Goal: Information Seeking & Learning: Check status

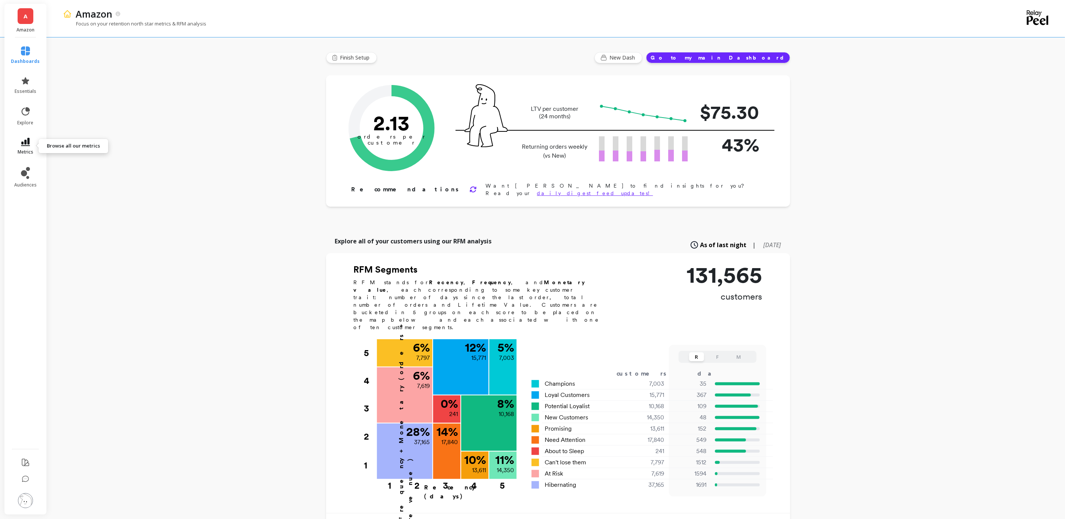
click at [28, 142] on icon at bounding box center [25, 142] width 9 height 8
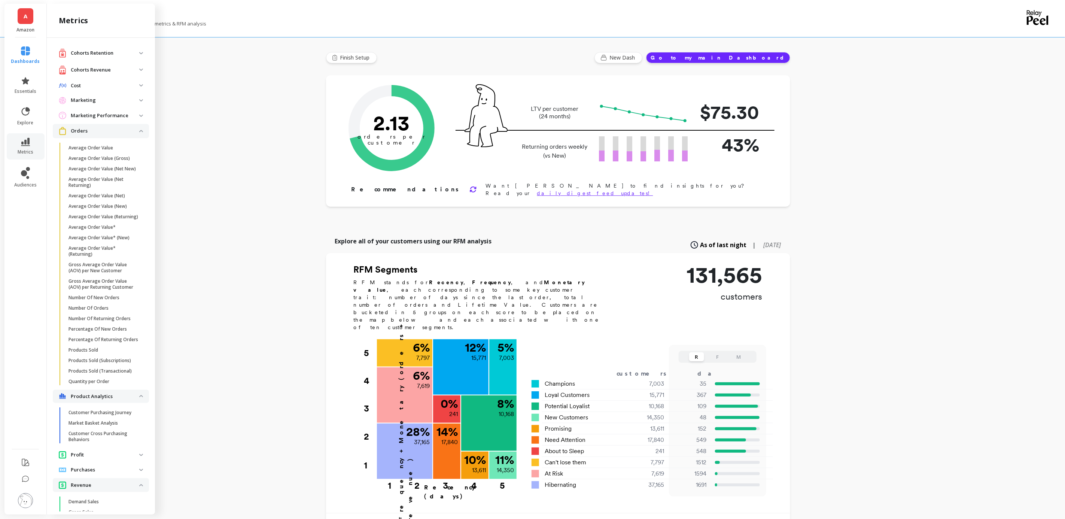
click at [129, 133] on p "Orders" at bounding box center [105, 130] width 68 height 7
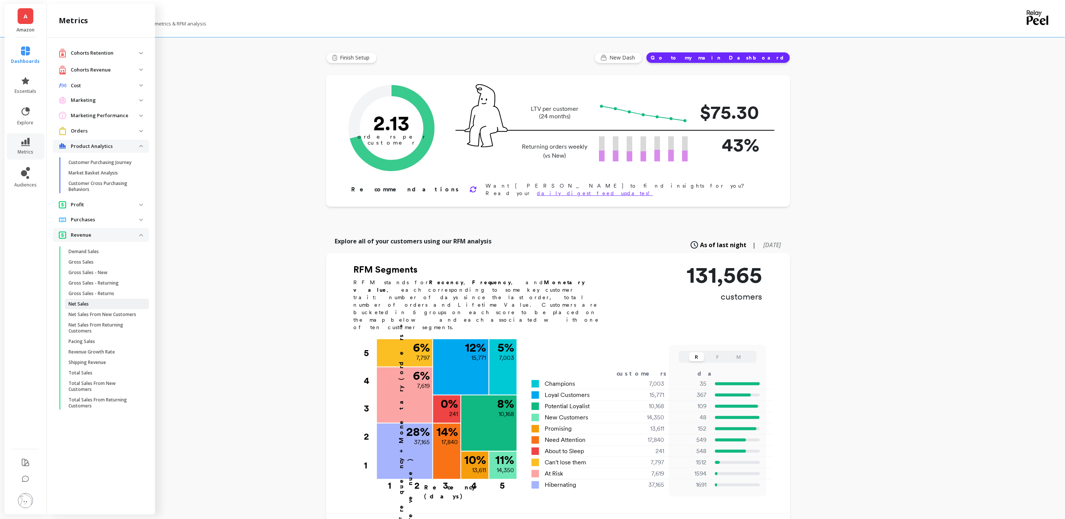
click at [98, 301] on span "Net Sales" at bounding box center [103, 304] width 71 height 6
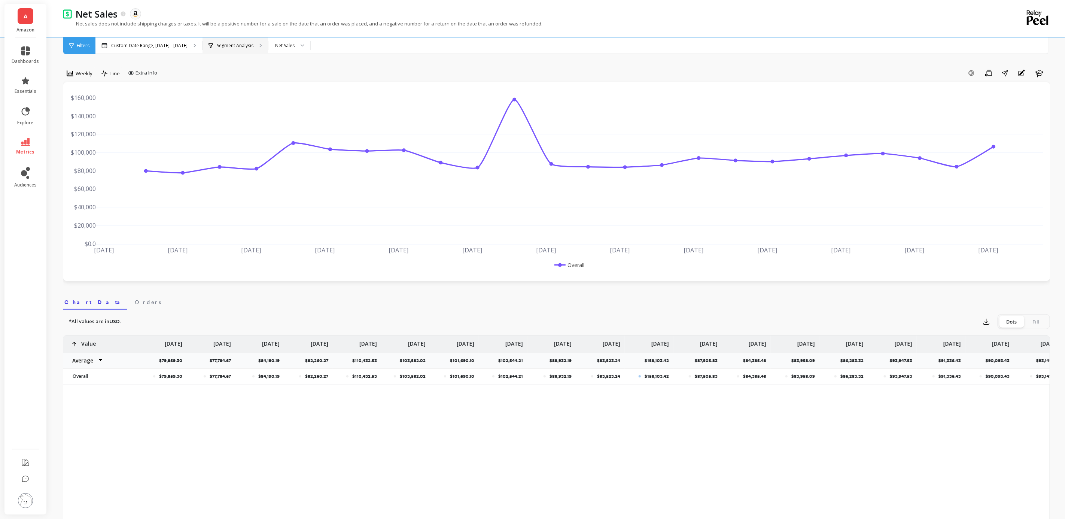
click at [252, 45] on div "Segment Analysis" at bounding box center [234, 45] width 65 height 16
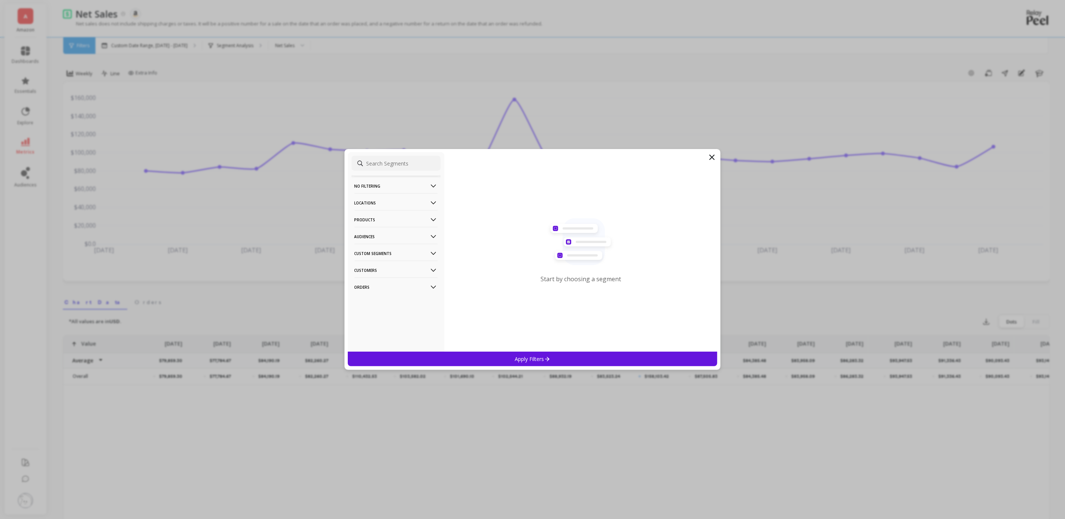
click at [391, 220] on p "Products" at bounding box center [395, 219] width 83 height 19
click at [366, 260] on p "SKUs" at bounding box center [362, 260] width 12 height 7
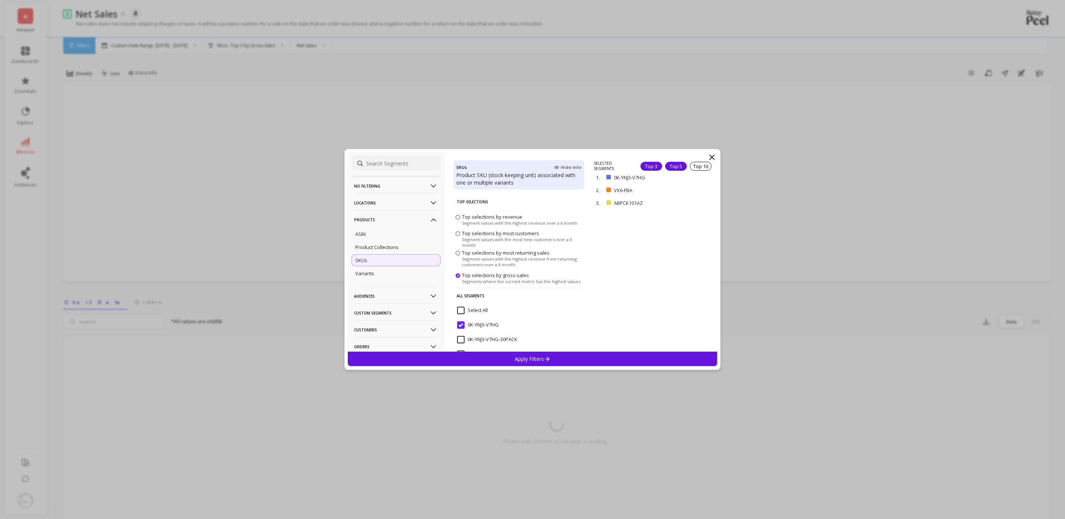
click at [665, 167] on div "Top 5" at bounding box center [676, 166] width 22 height 9
click at [562, 357] on div "Apply Filters" at bounding box center [533, 358] width 370 height 15
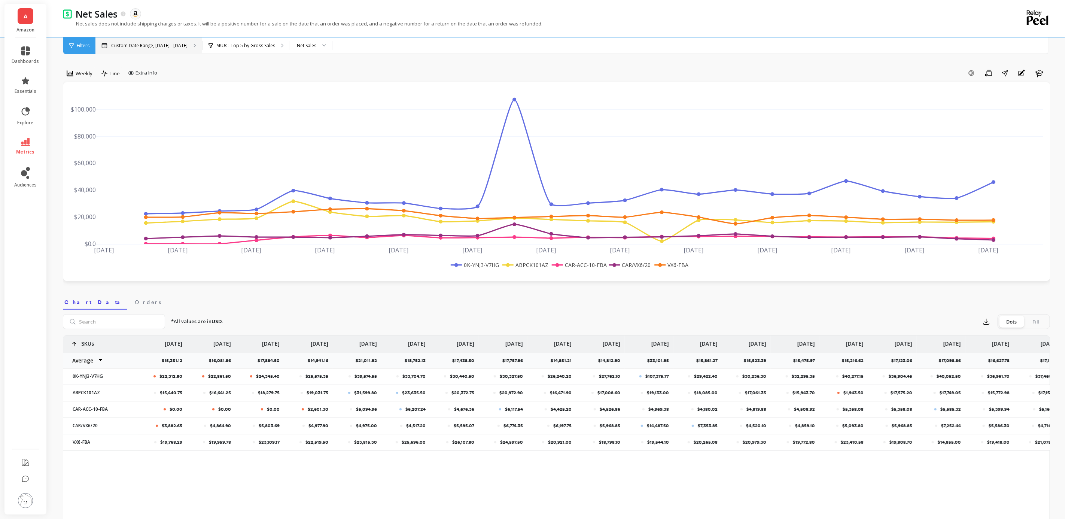
click at [138, 49] on div "Custom Date Range, [DATE] - [DATE]" at bounding box center [148, 45] width 107 height 16
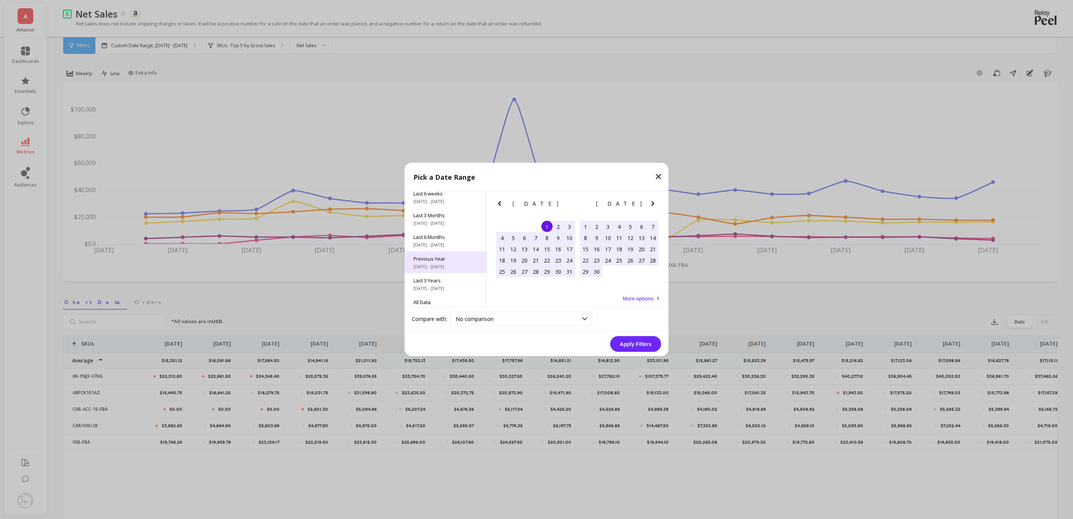
scroll to position [94, 0]
click at [437, 280] on span "Last 3 Years" at bounding box center [446, 278] width 64 height 7
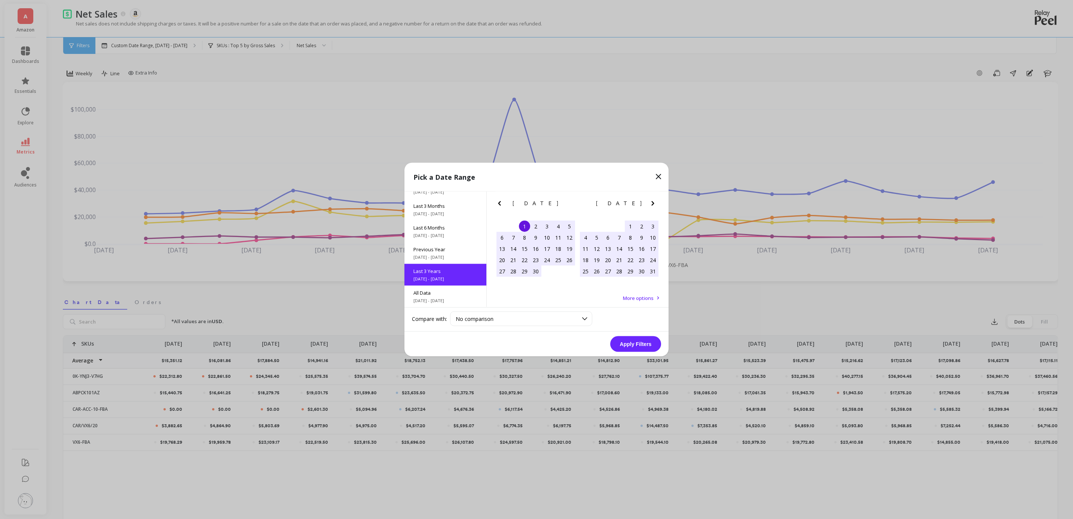
click at [639, 348] on button "Apply Filters" at bounding box center [635, 344] width 51 height 16
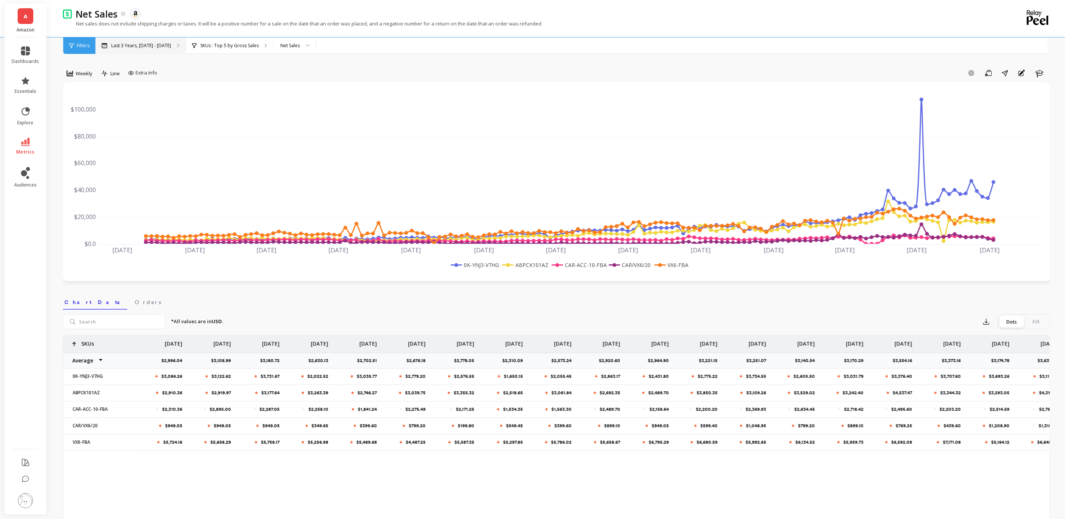
click at [165, 46] on p "Last 3 Years, [DATE] - [DATE]" at bounding box center [141, 46] width 60 height 6
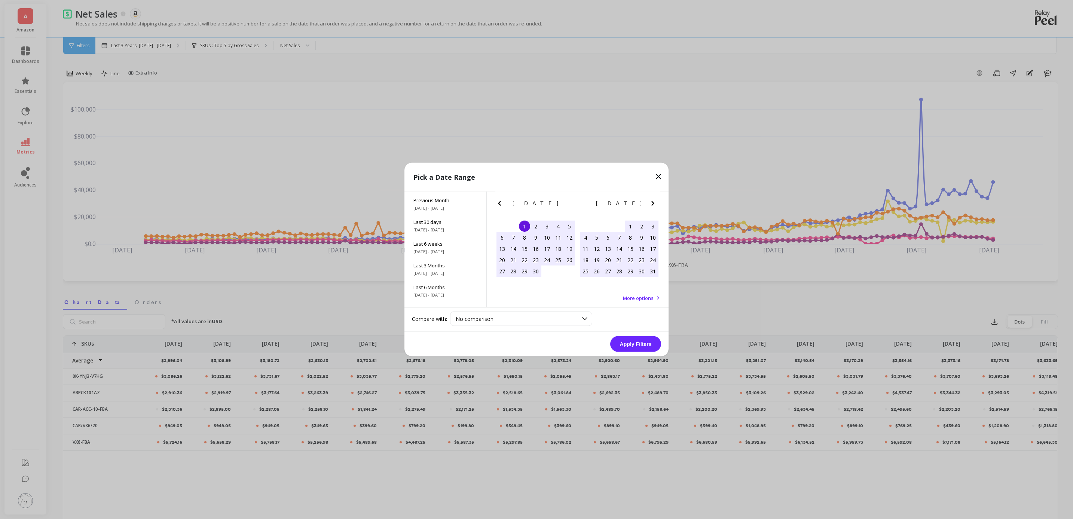
scroll to position [101, 0]
click at [656, 205] on icon "Next Month" at bounding box center [653, 203] width 9 height 9
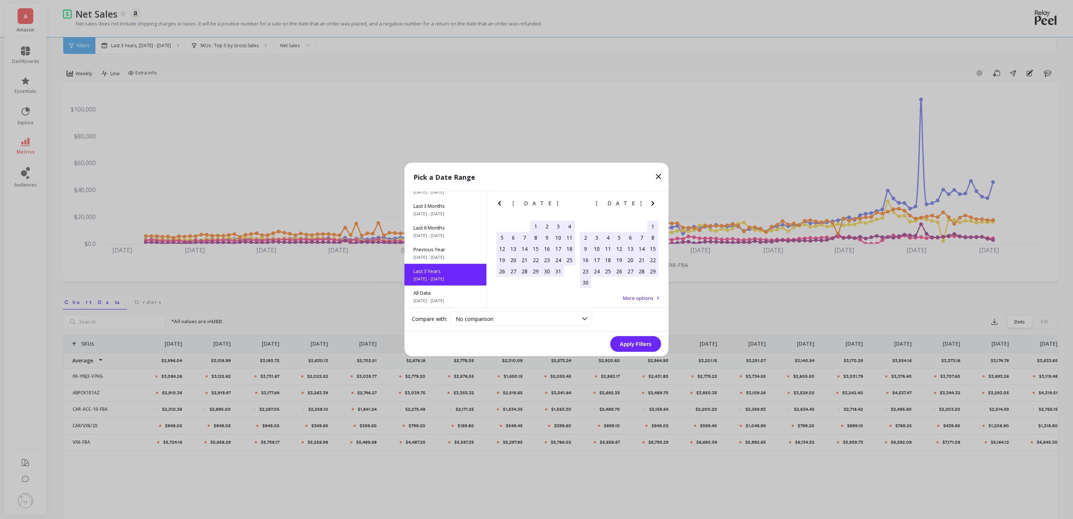
click at [656, 205] on icon "Next Month" at bounding box center [653, 203] width 9 height 9
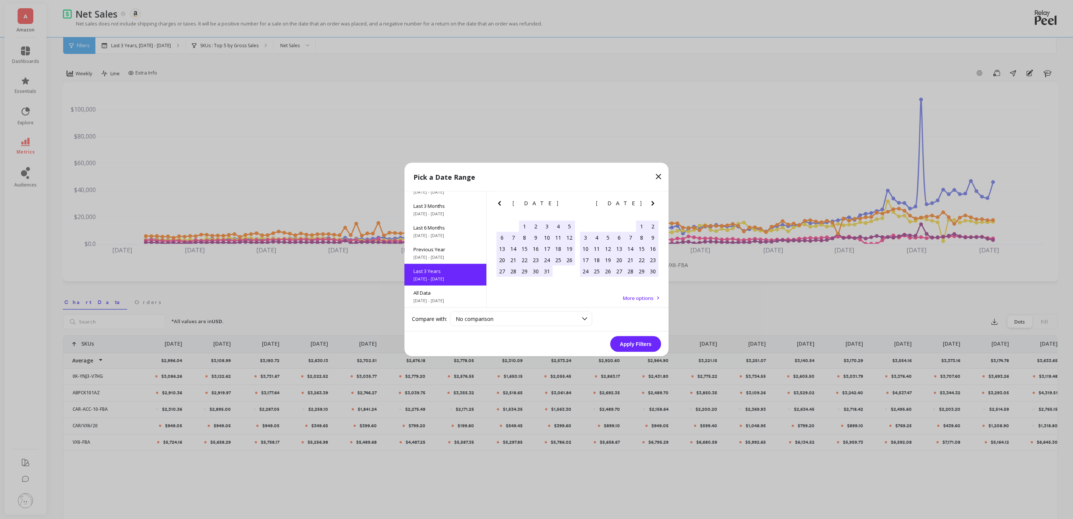
click at [656, 205] on icon "Next Month" at bounding box center [653, 203] width 9 height 9
click at [500, 225] on div "1" at bounding box center [502, 225] width 11 height 11
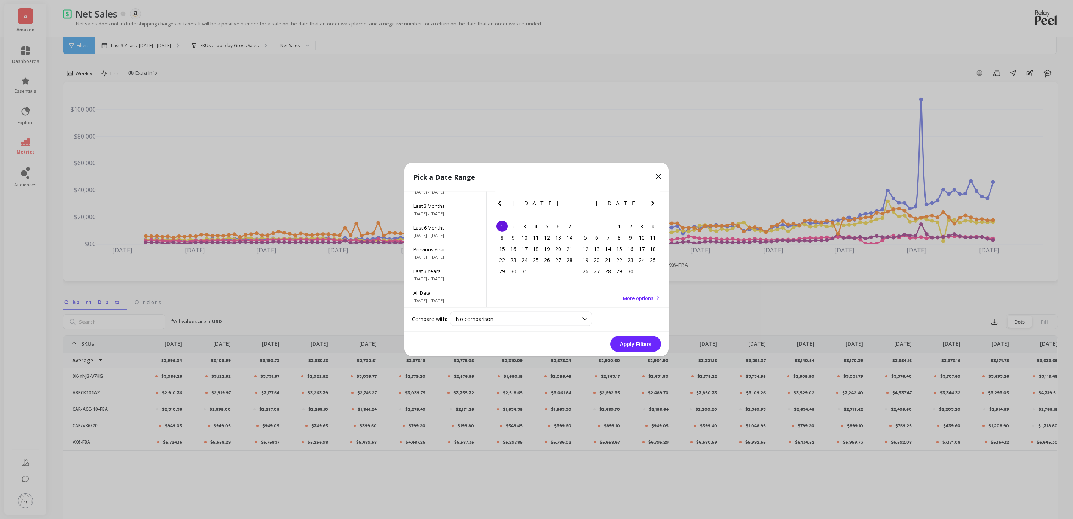
click at [657, 201] on icon "Next Month" at bounding box center [653, 203] width 9 height 9
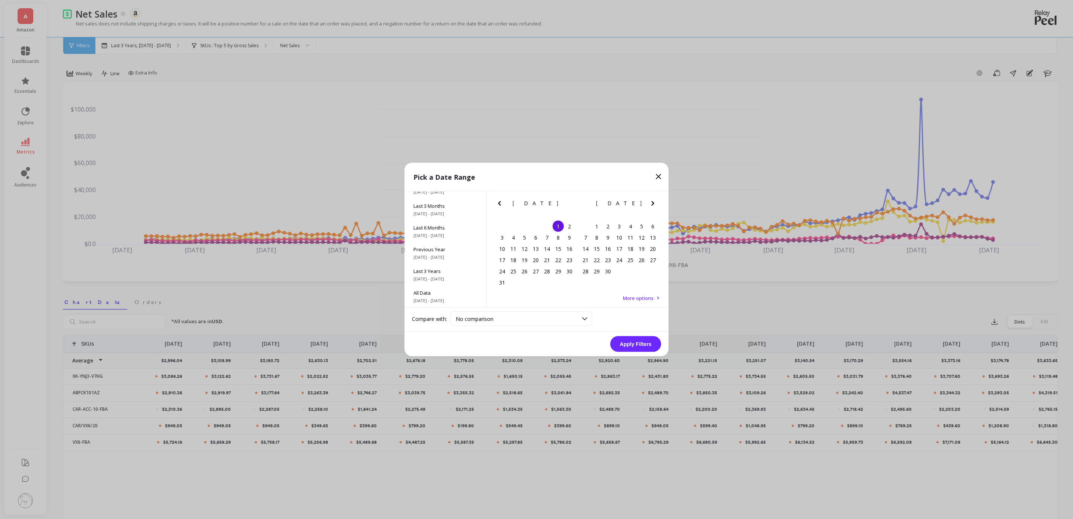
click at [657, 201] on icon "Next Month" at bounding box center [653, 203] width 9 height 9
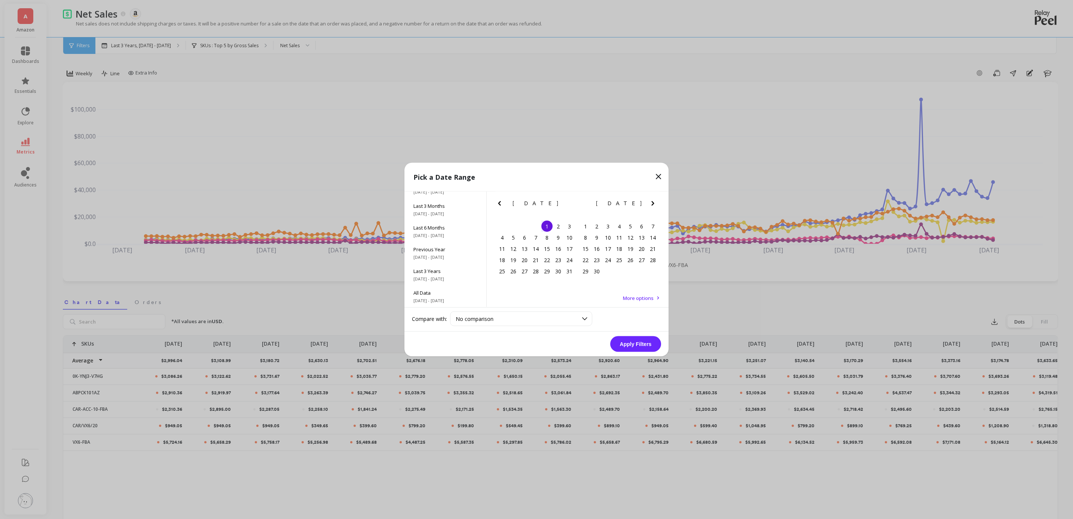
click at [657, 201] on icon "Next Month" at bounding box center [653, 203] width 9 height 9
click at [499, 223] on div "1" at bounding box center [502, 225] width 11 height 11
click at [654, 204] on icon "Next Month" at bounding box center [653, 203] width 9 height 9
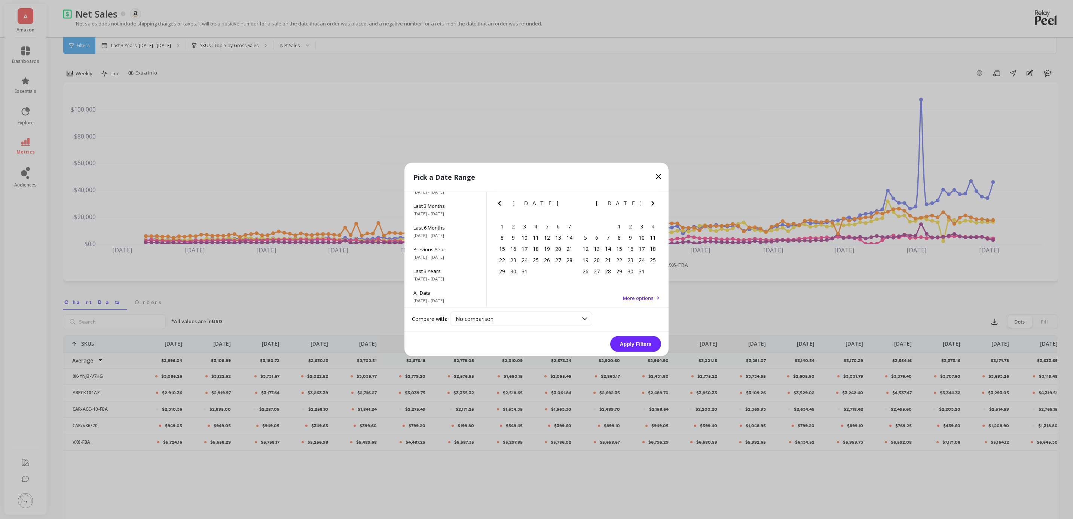
click at [654, 204] on icon "Next Month" at bounding box center [653, 203] width 9 height 9
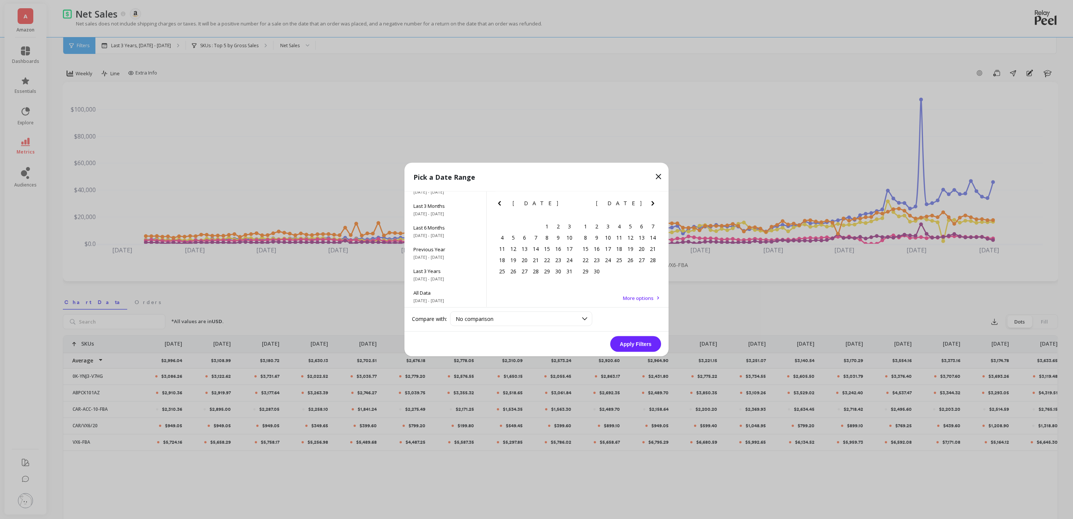
click at [654, 204] on icon "Next Month" at bounding box center [653, 203] width 9 height 9
click at [595, 249] on div "13" at bounding box center [596, 248] width 11 height 11
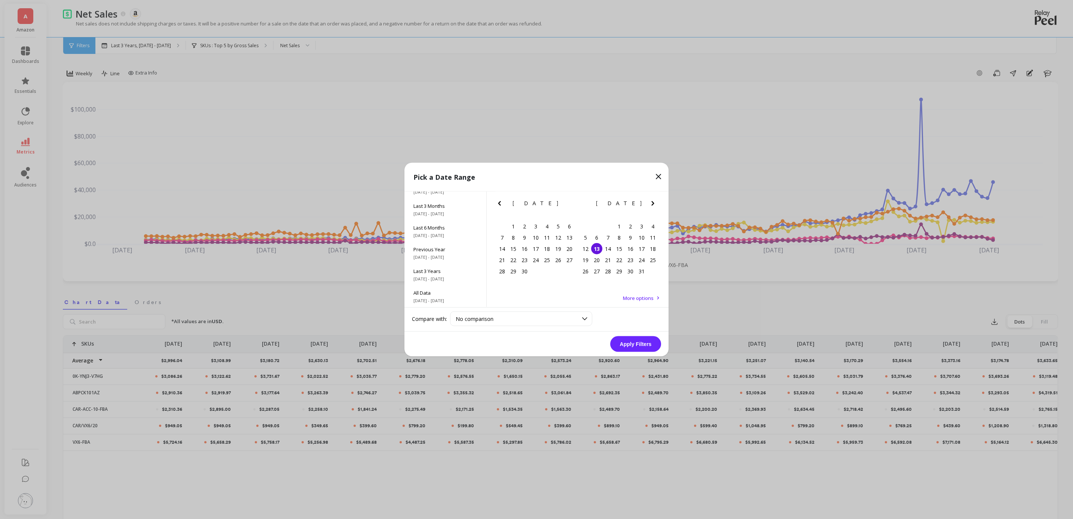
click at [499, 201] on icon "Previous Month" at bounding box center [499, 203] width 9 height 9
click at [480, 321] on span "No comparison" at bounding box center [475, 318] width 38 height 7
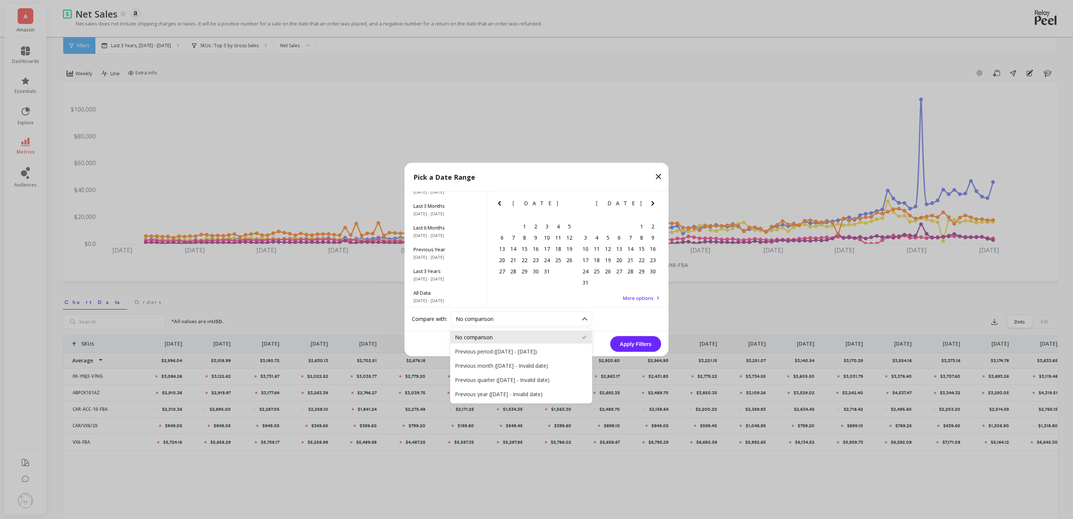
click at [480, 321] on span "No comparison" at bounding box center [475, 318] width 38 height 7
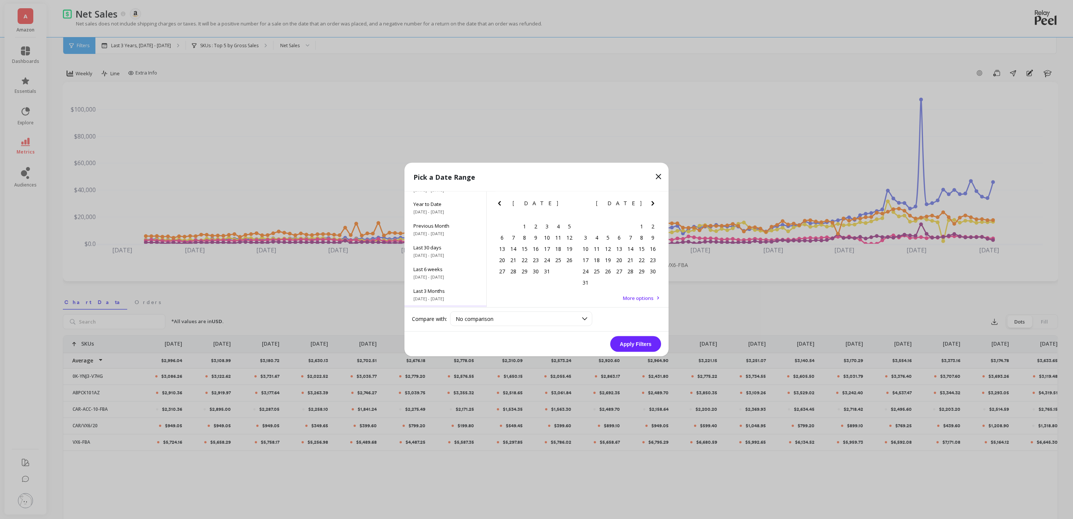
scroll to position [0, 0]
click at [441, 222] on span "Year to Date" at bounding box center [446, 220] width 64 height 7
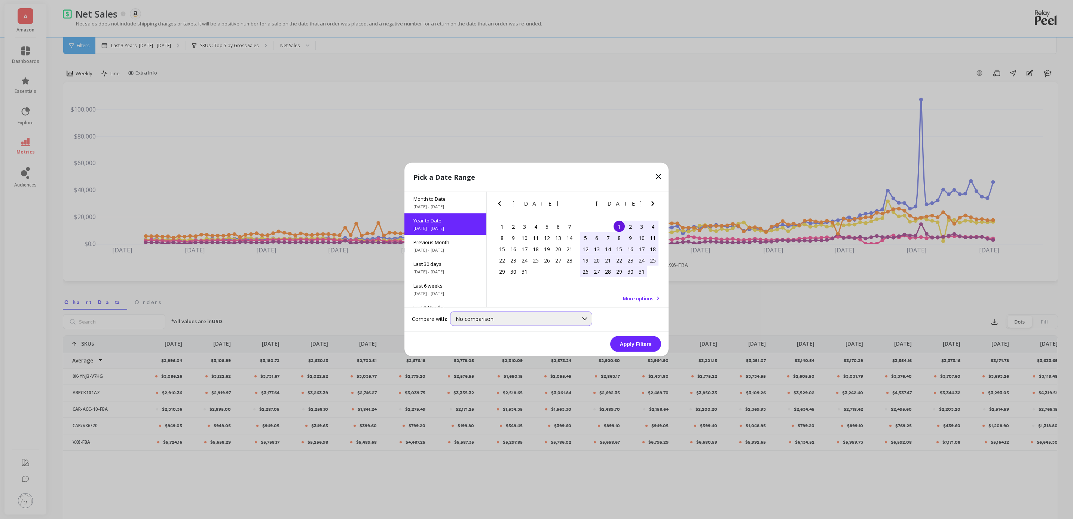
click at [507, 317] on div "No comparison" at bounding box center [517, 318] width 122 height 7
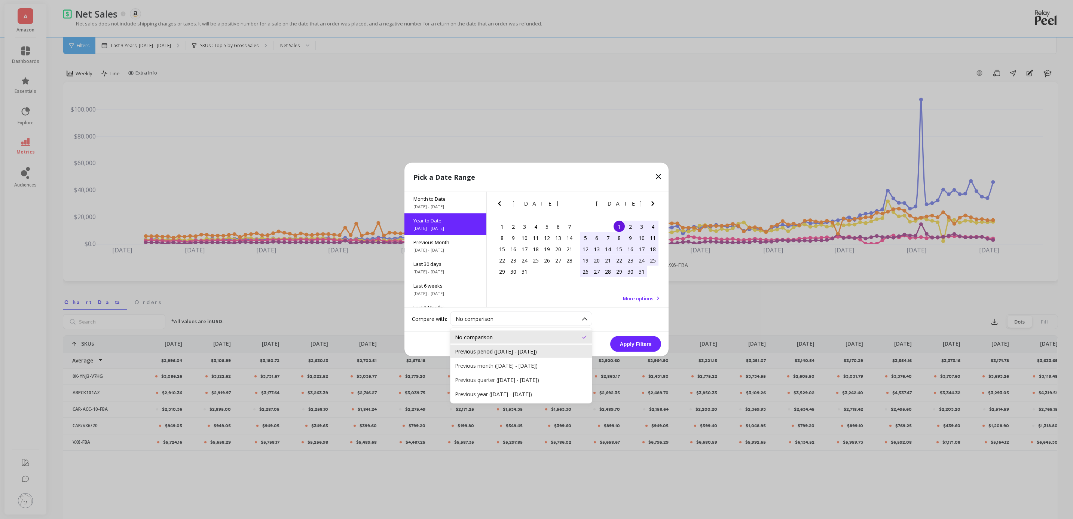
click at [508, 354] on div "Previous period ([DATE] - [DATE])" at bounding box center [521, 351] width 132 height 7
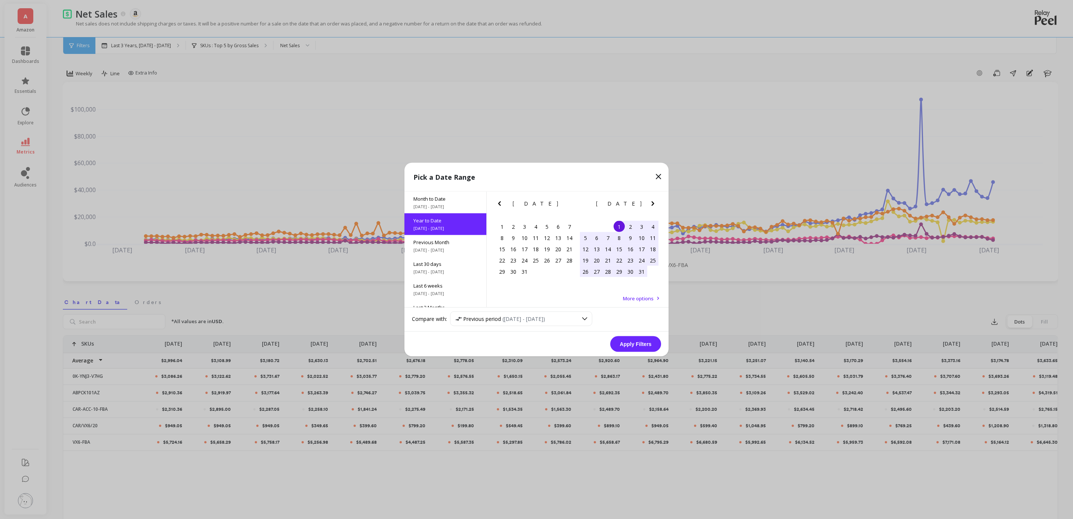
click at [630, 339] on button "Apply Filters" at bounding box center [635, 344] width 51 height 16
